Goal: Register for event/course

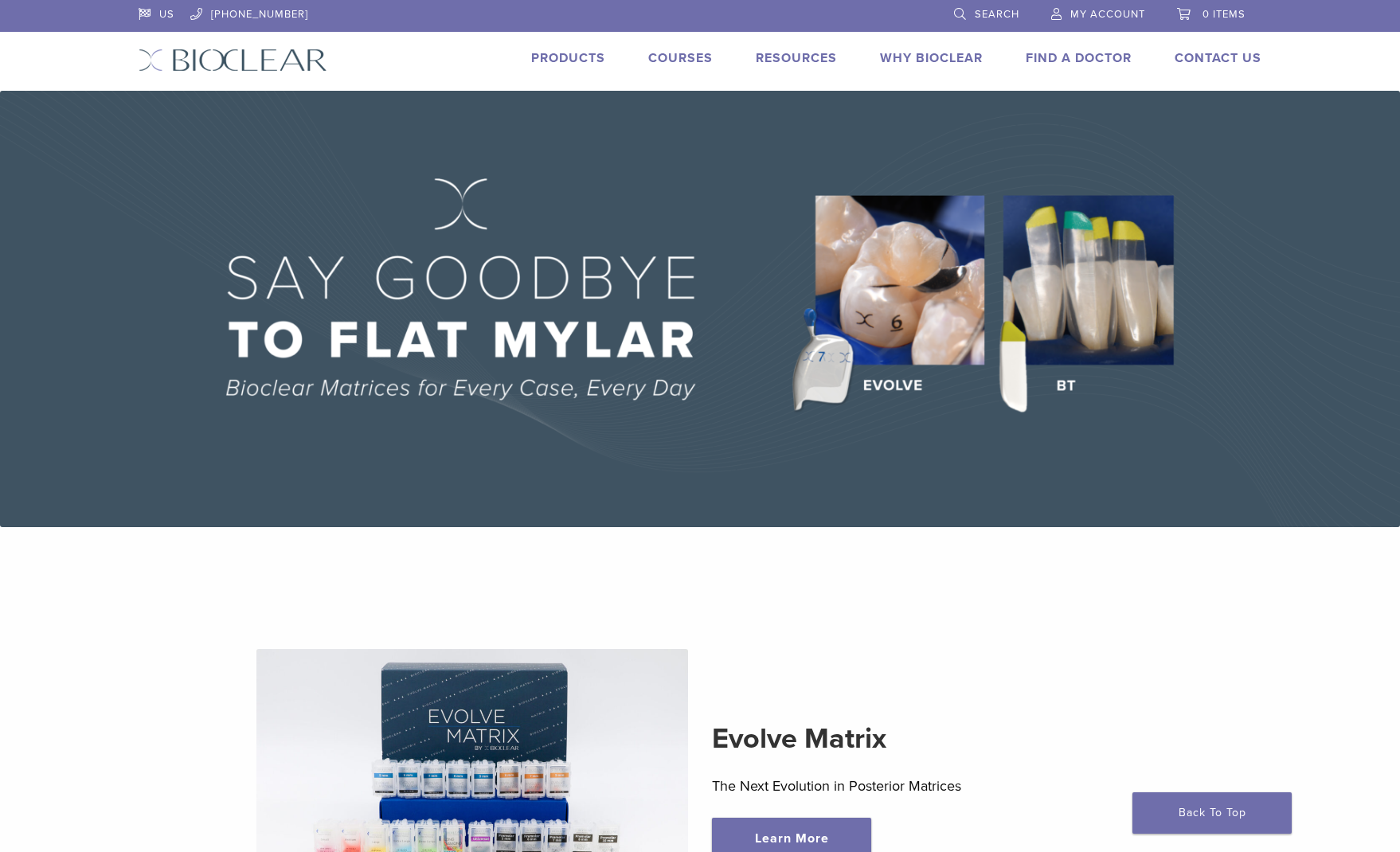
click at [655, 57] on link "Courses" at bounding box center [680, 58] width 64 height 16
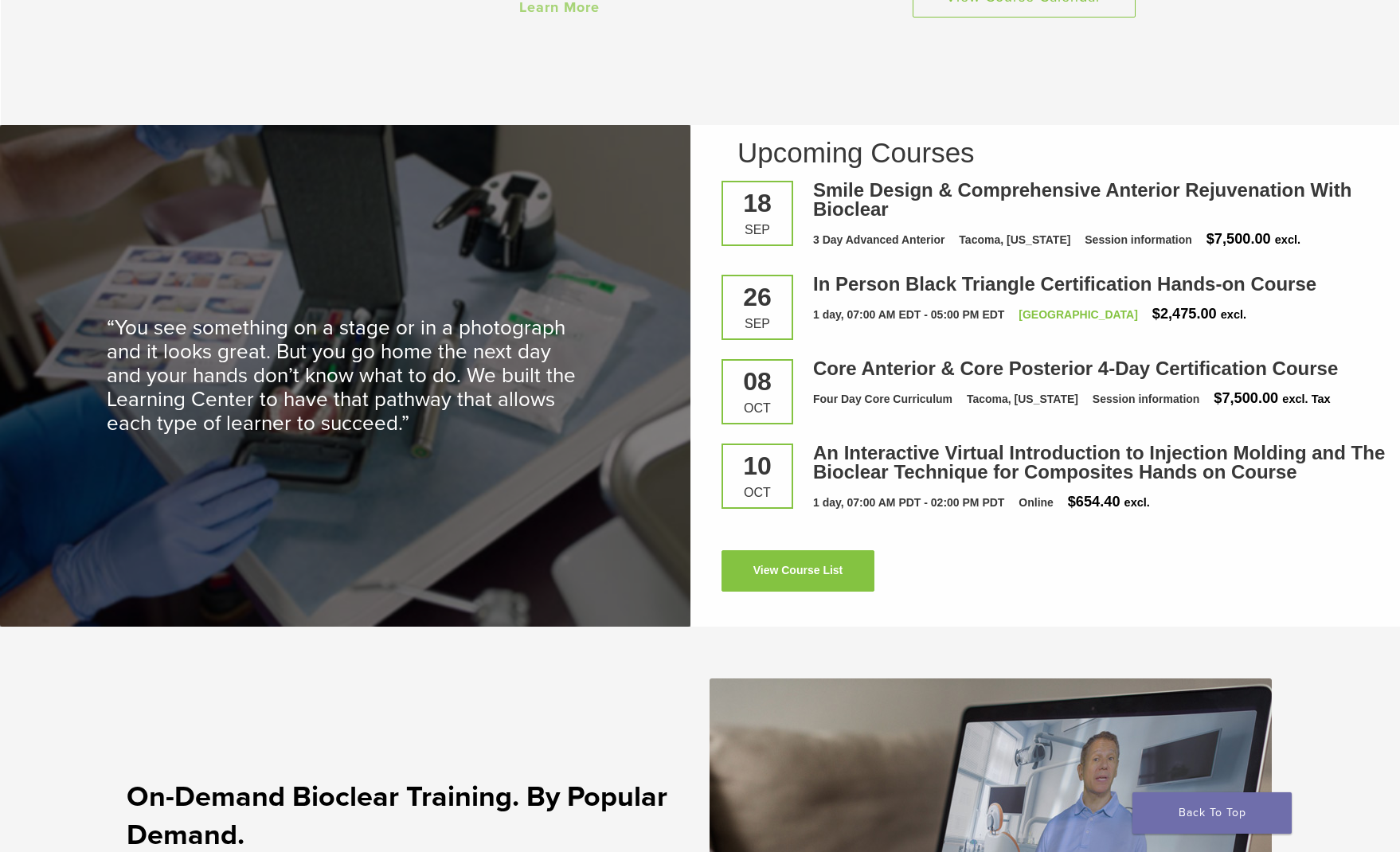
scroll to position [2112, 0]
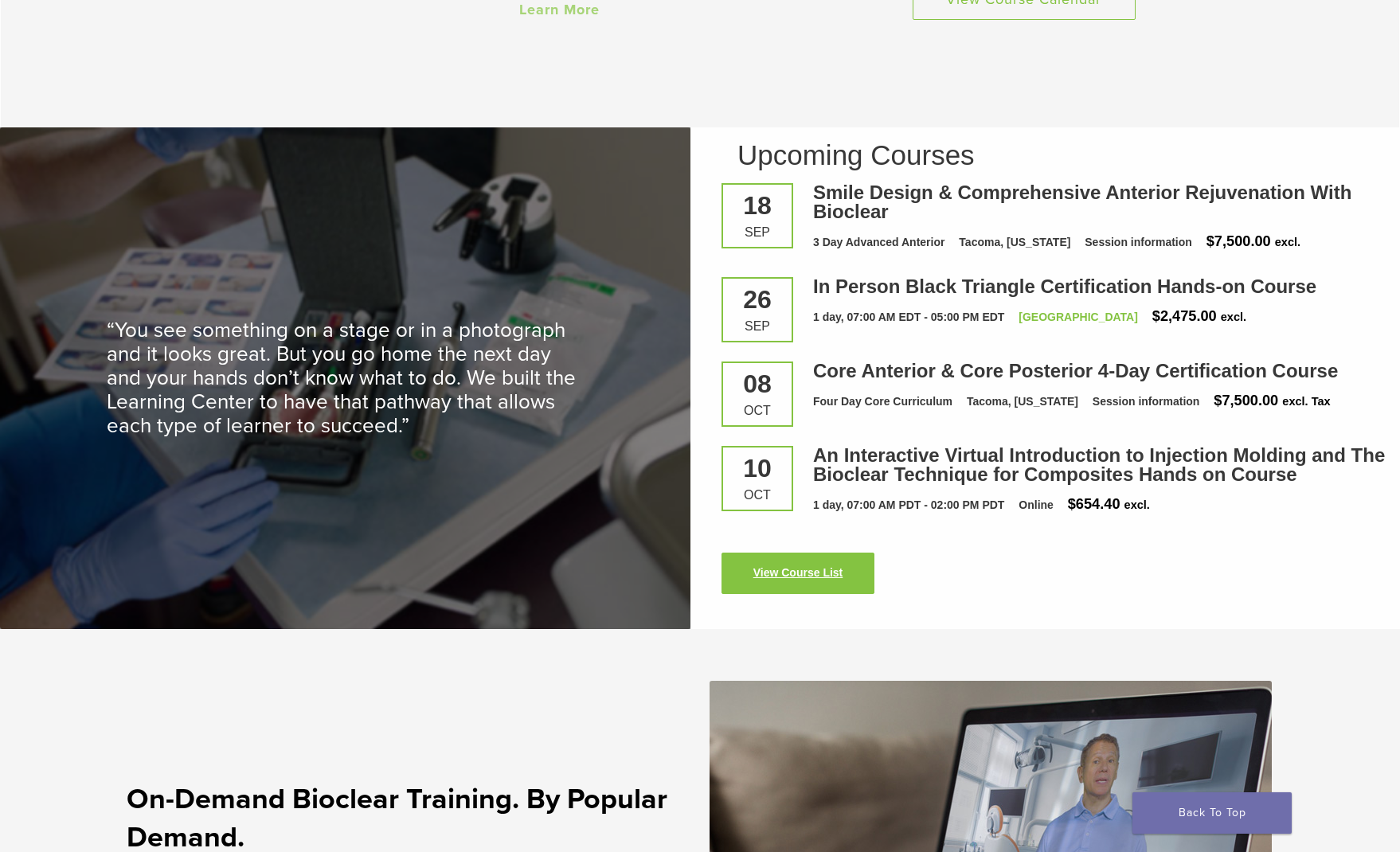
click at [800, 562] on link "View Course List" at bounding box center [798, 573] width 153 height 41
click at [802, 569] on link "View Course List" at bounding box center [798, 573] width 153 height 41
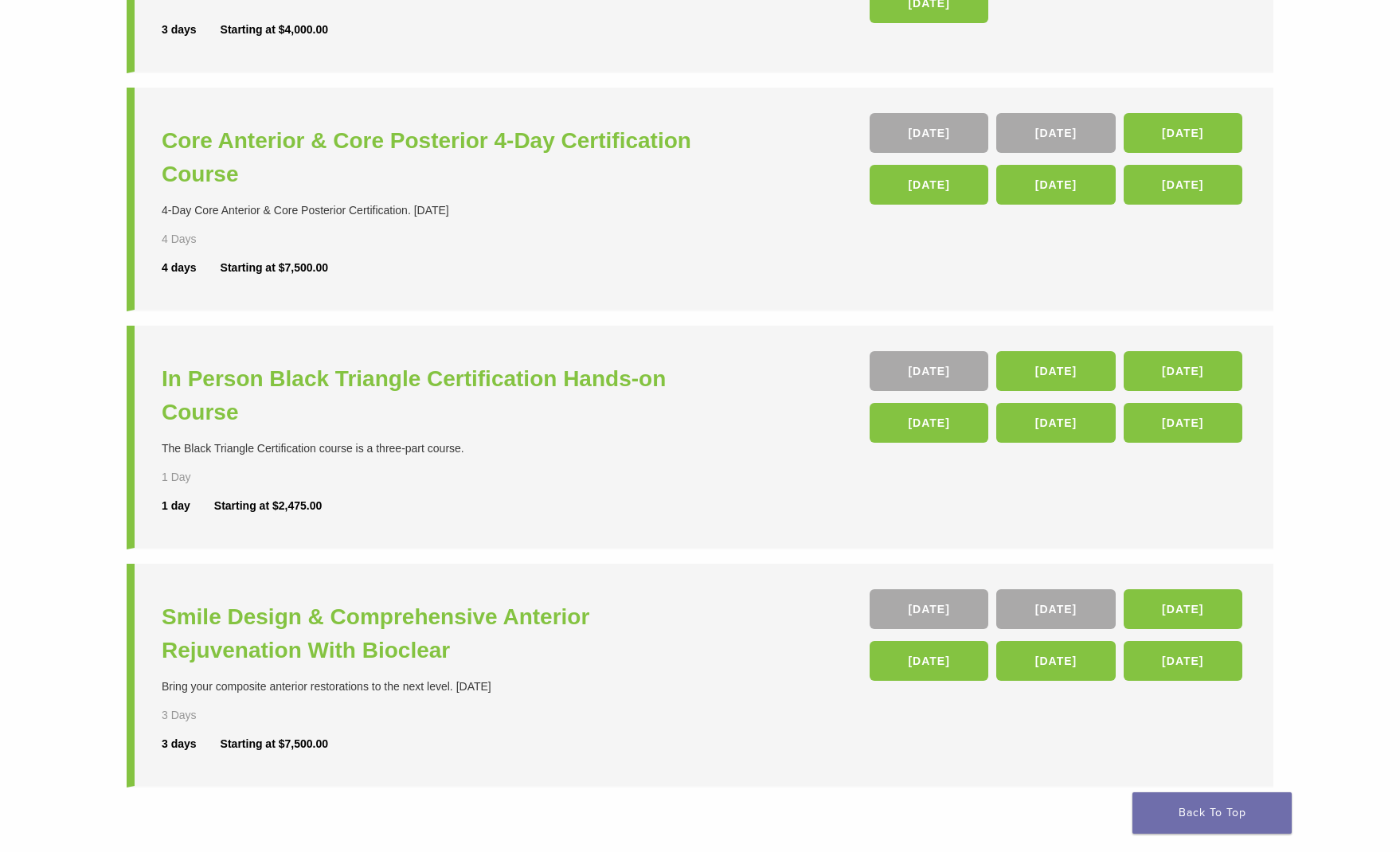
scroll to position [334, 0]
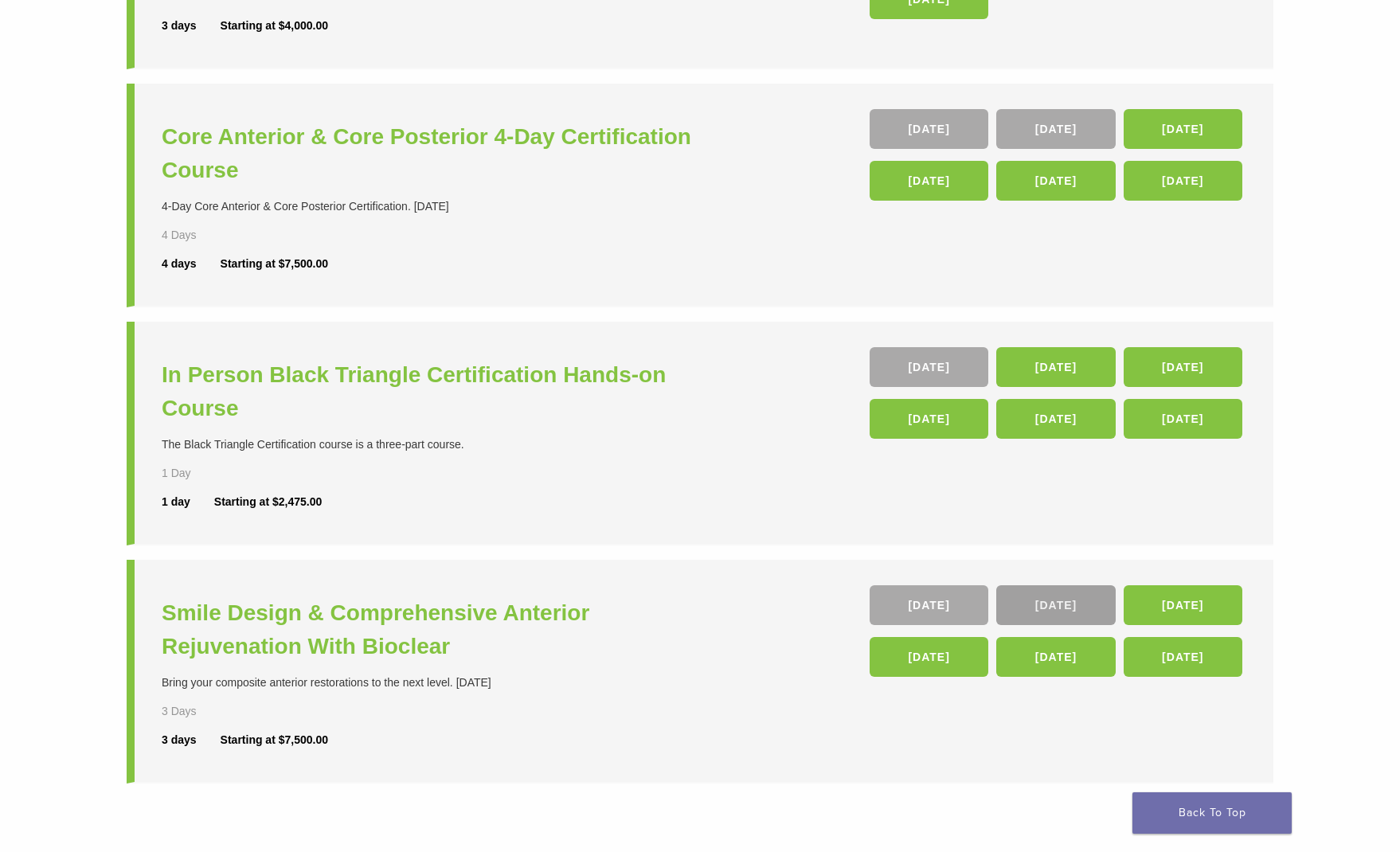
click at [1081, 604] on link "04 Dec" at bounding box center [1055, 605] width 118 height 39
